Goal: Information Seeking & Learning: Learn about a topic

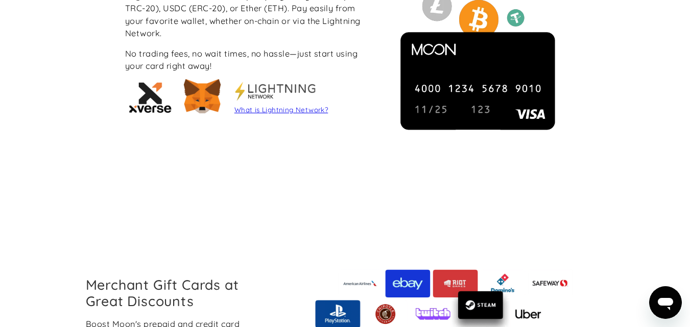
scroll to position [981, 0]
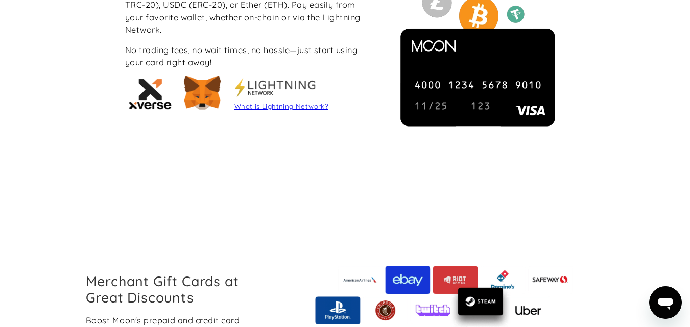
click at [205, 103] on img at bounding box center [202, 93] width 46 height 46
click at [291, 108] on link "What is Lightning Network?" at bounding box center [280, 106] width 93 height 8
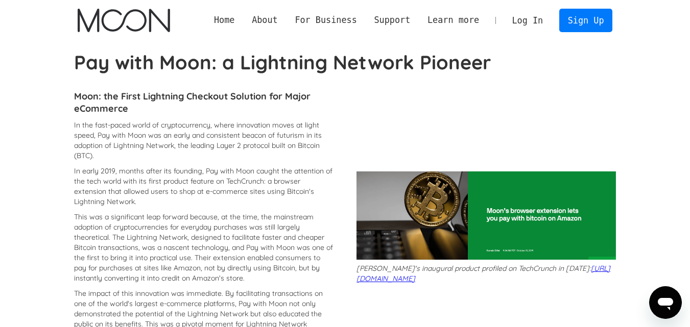
click at [266, 161] on p "In the fast-paced world of cryptocurrency, where innovation moves at light spee…" at bounding box center [203, 140] width 259 height 41
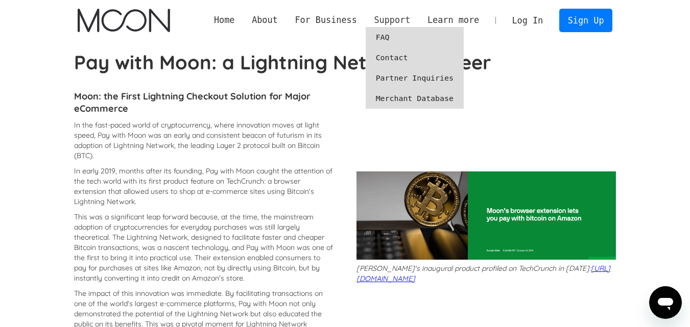
click at [409, 19] on div "Support" at bounding box center [392, 20] width 36 height 13
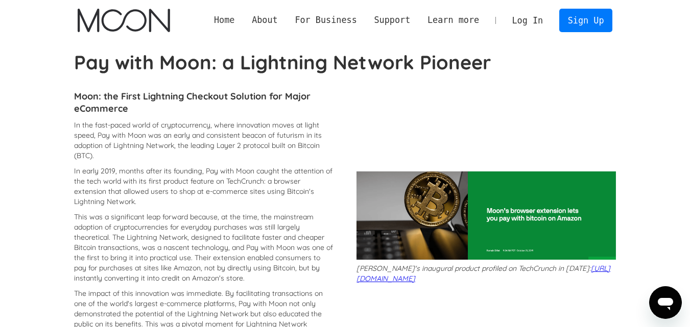
click at [239, 27] on link "Home" at bounding box center [224, 20] width 38 height 13
